Goal: Transaction & Acquisition: Purchase product/service

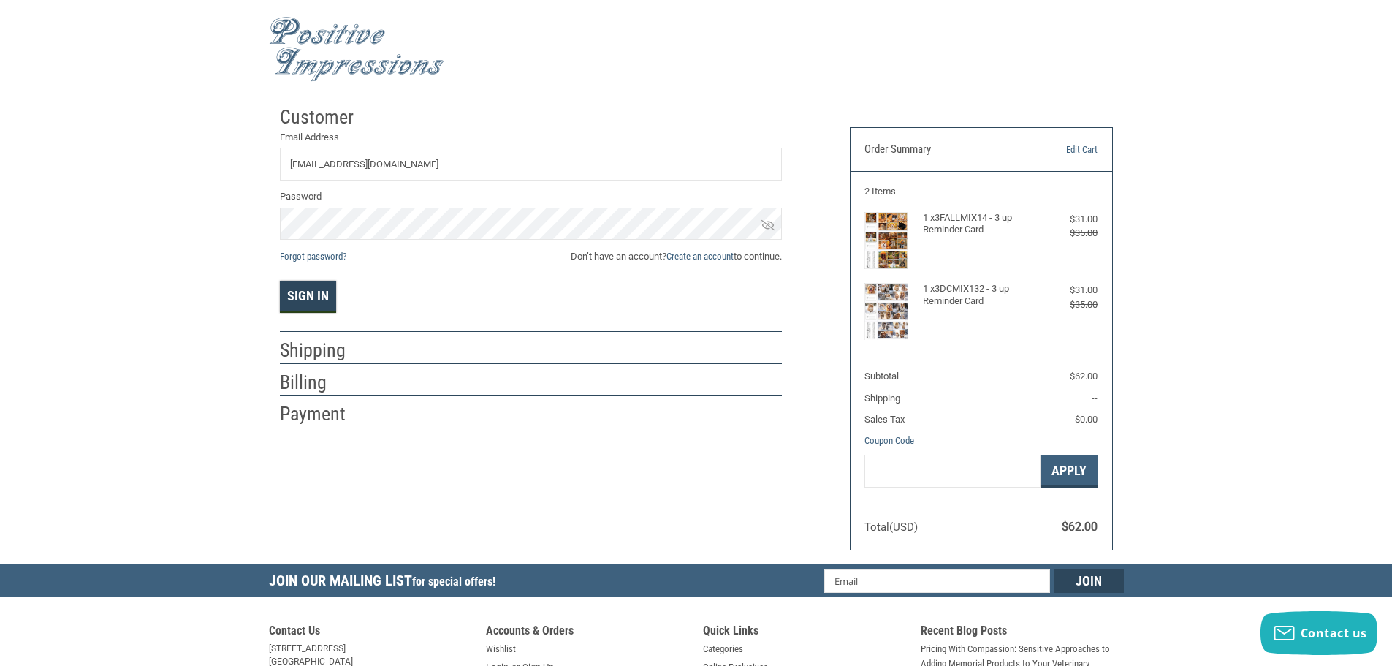
type input "[EMAIL_ADDRESS][DOMAIN_NAME]"
click at [312, 301] on button "Sign In" at bounding box center [308, 297] width 56 height 32
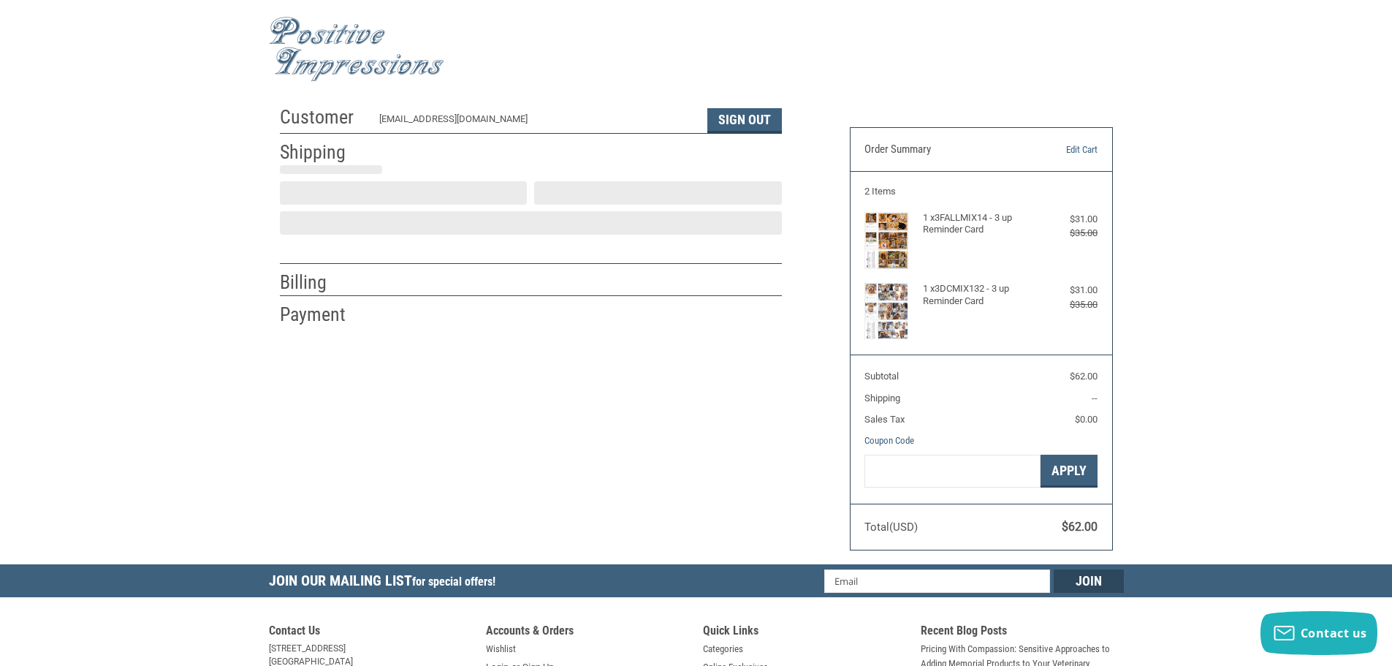
scroll to position [1, 0]
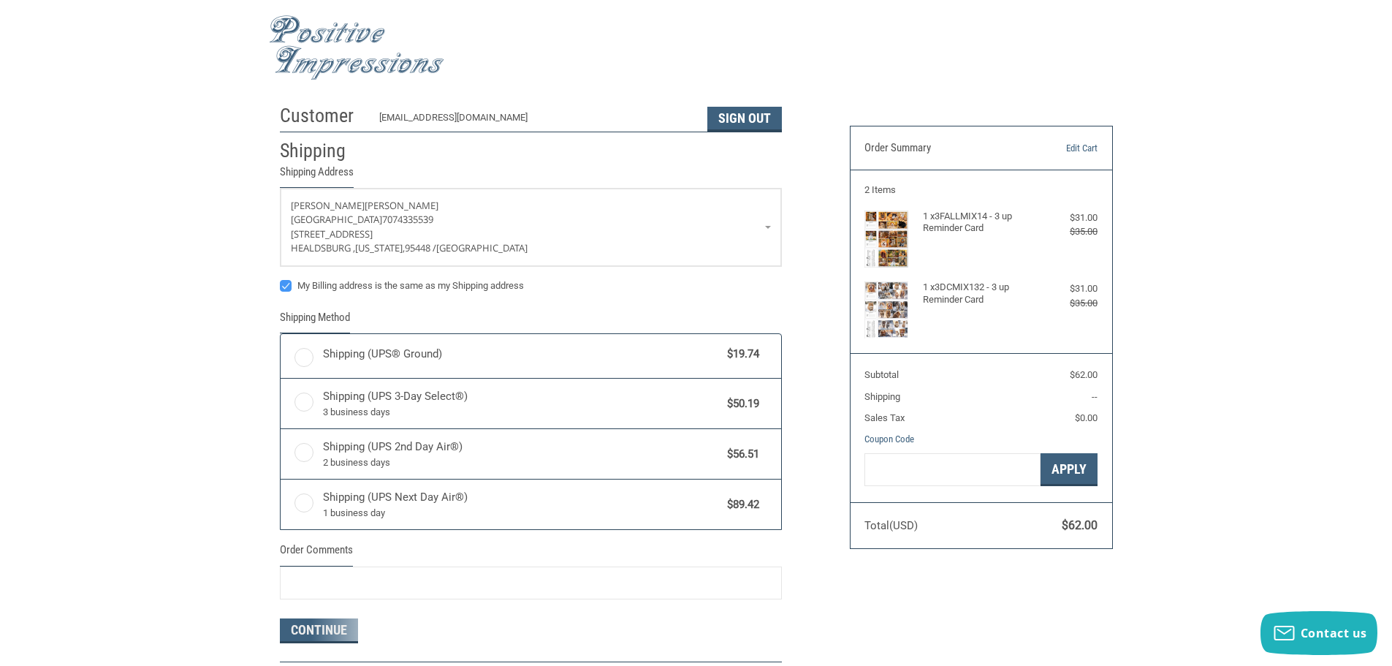
radio input "true"
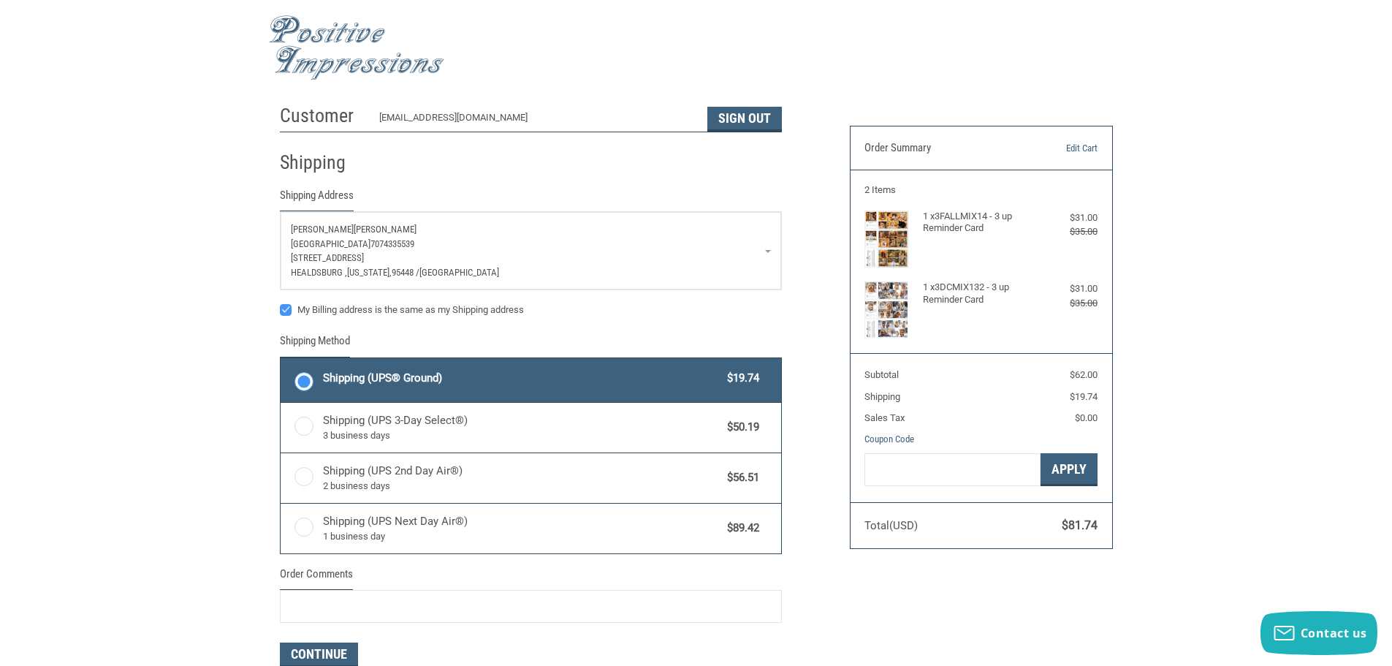
scroll to position [435, 0]
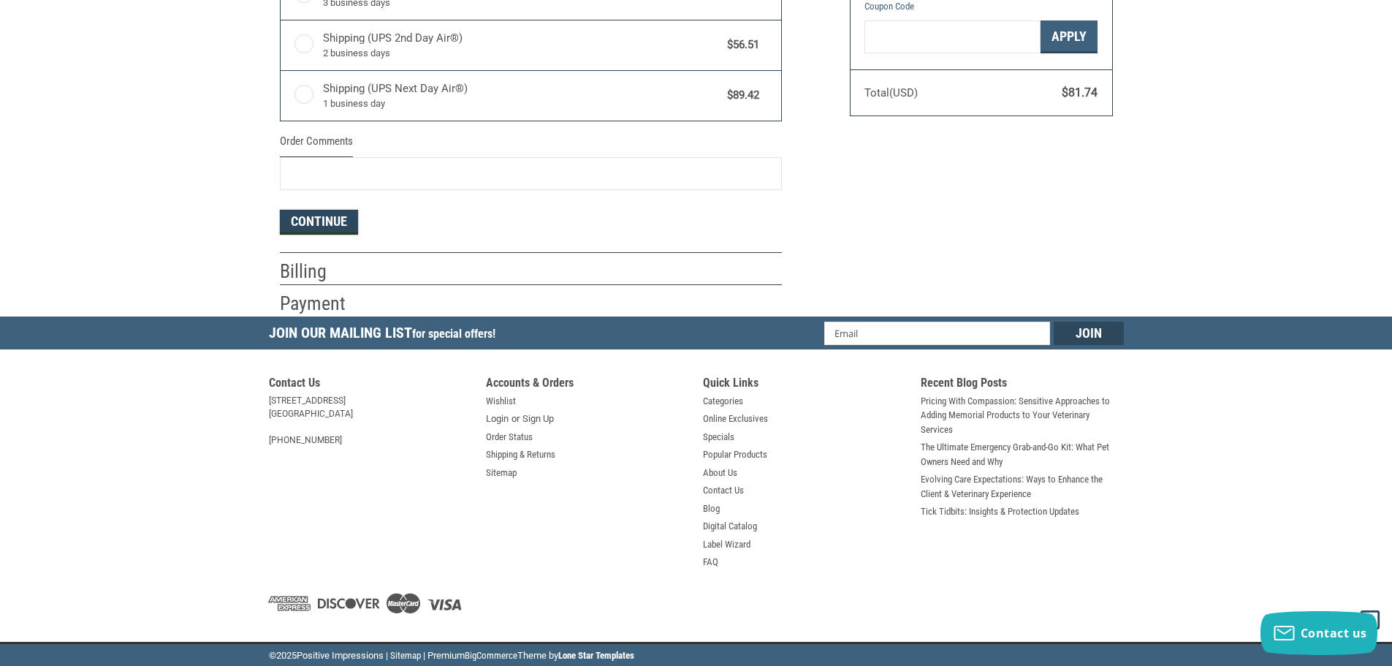
click at [331, 220] on button "Continue" at bounding box center [319, 222] width 78 height 25
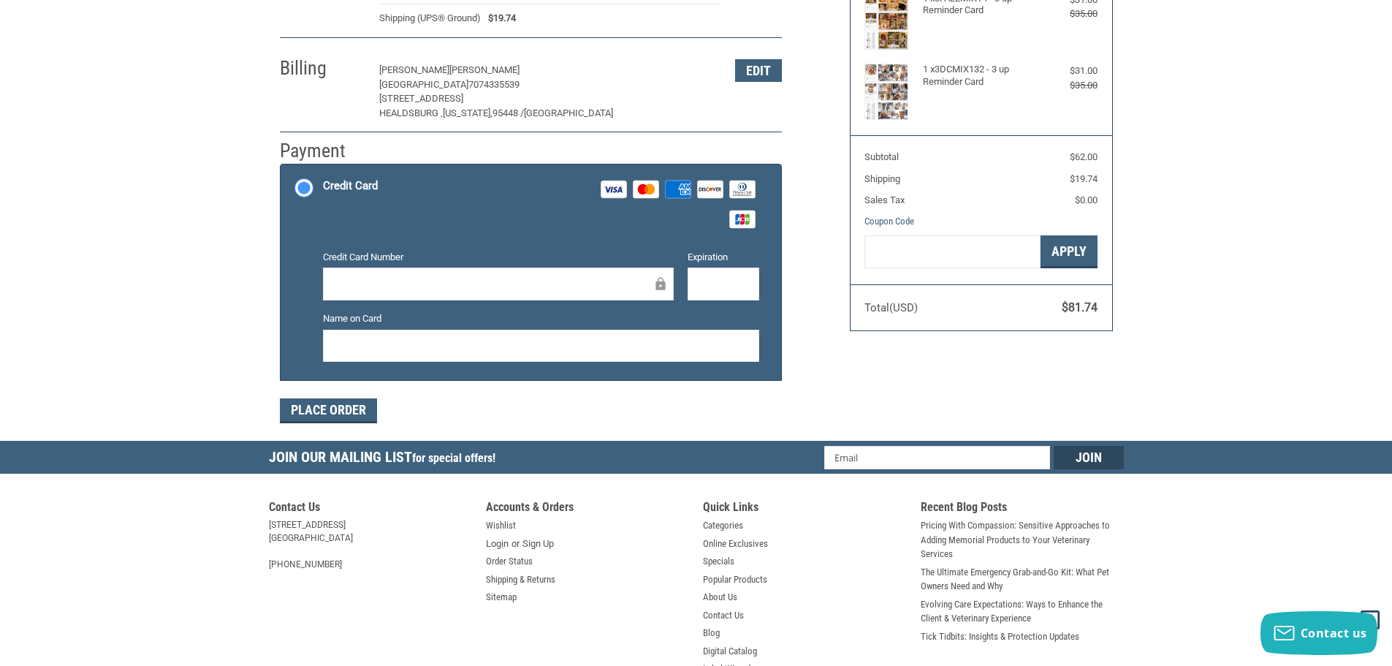
scroll to position [346, 0]
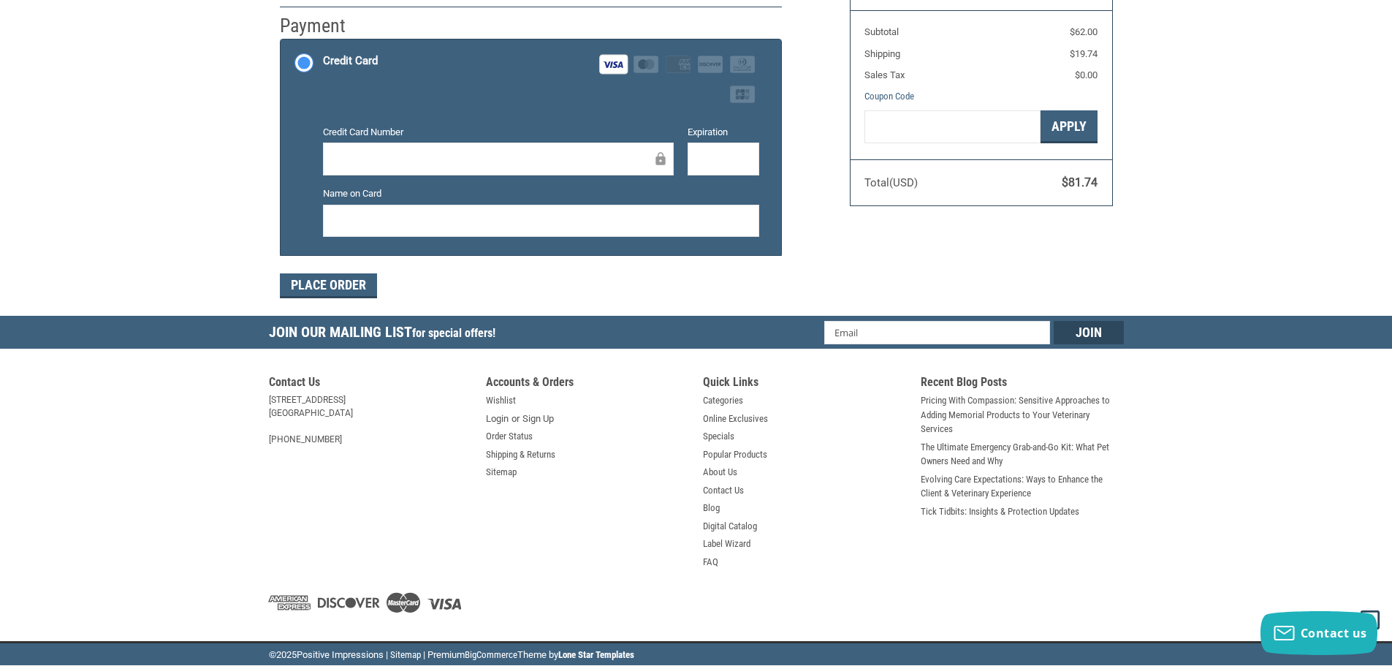
click at [586, 229] on div at bounding box center [541, 221] width 436 height 33
click at [569, 229] on div at bounding box center [541, 221] width 436 height 33
click at [714, 148] on div at bounding box center [723, 158] width 72 height 33
click at [350, 289] on button "Place Order" at bounding box center [328, 285] width 97 height 25
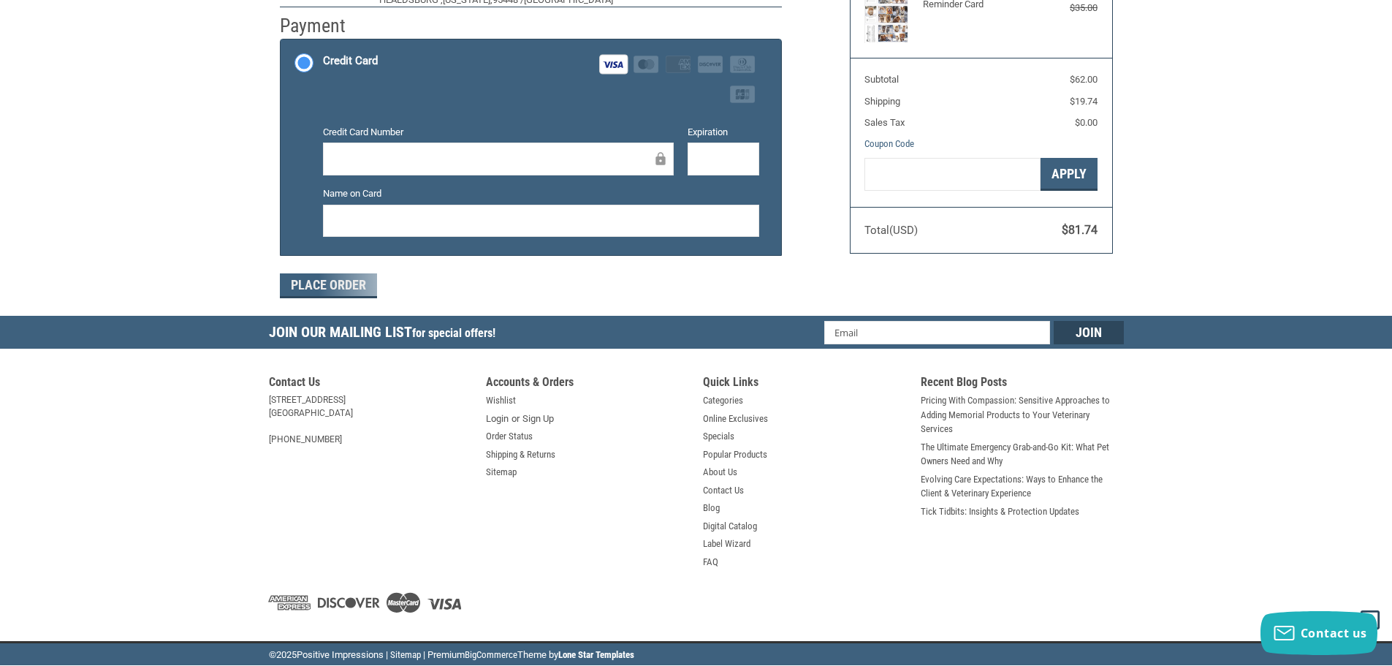
scroll to position [175, 0]
